Goal: Transaction & Acquisition: Purchase product/service

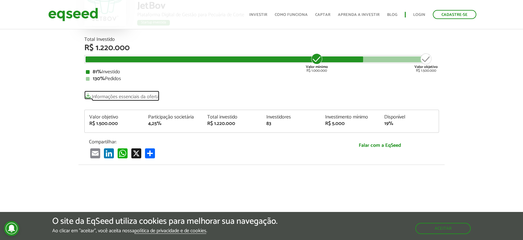
click at [144, 97] on link "Informações essenciais da oferta" at bounding box center [121, 95] width 75 height 9
click at [163, 122] on div "4,25%" at bounding box center [173, 123] width 50 height 5
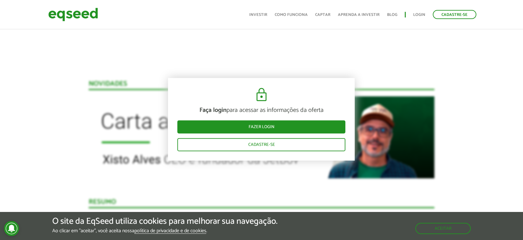
scroll to position [726, 0]
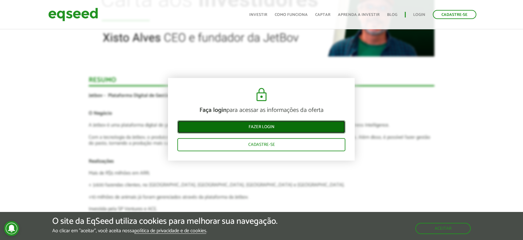
click at [278, 129] on link "Fazer login" at bounding box center [261, 126] width 168 height 13
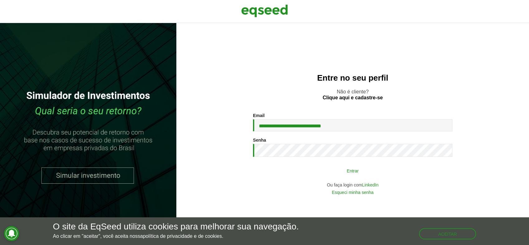
click at [330, 177] on div "**********" at bounding box center [352, 153] width 199 height 81
click at [353, 172] on button "Entrar" at bounding box center [352, 171] width 162 height 12
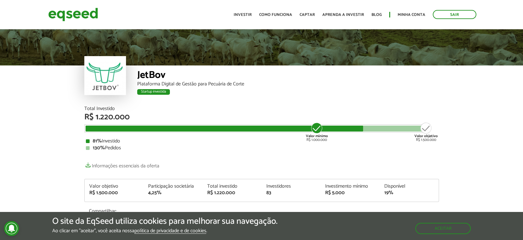
click at [88, 129] on div at bounding box center [225, 128] width 278 height 6
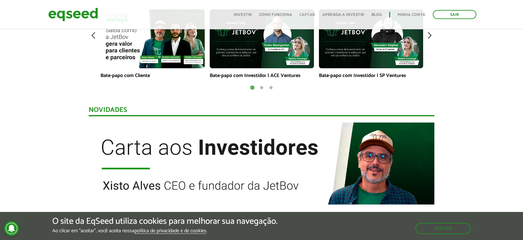
scroll to position [553, 0]
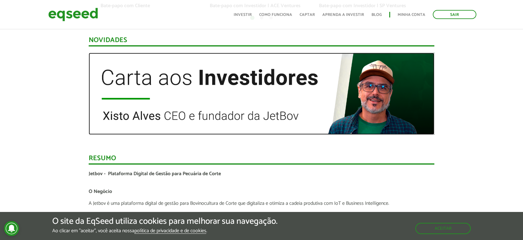
click at [209, 77] on img at bounding box center [262, 94] width 346 height 82
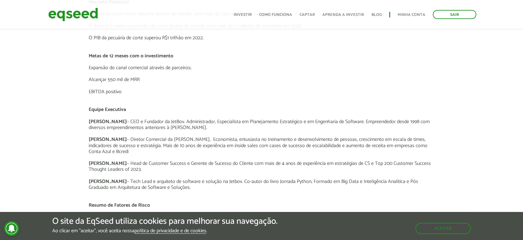
scroll to position [726, 0]
